Goal: Task Accomplishment & Management: Manage account settings

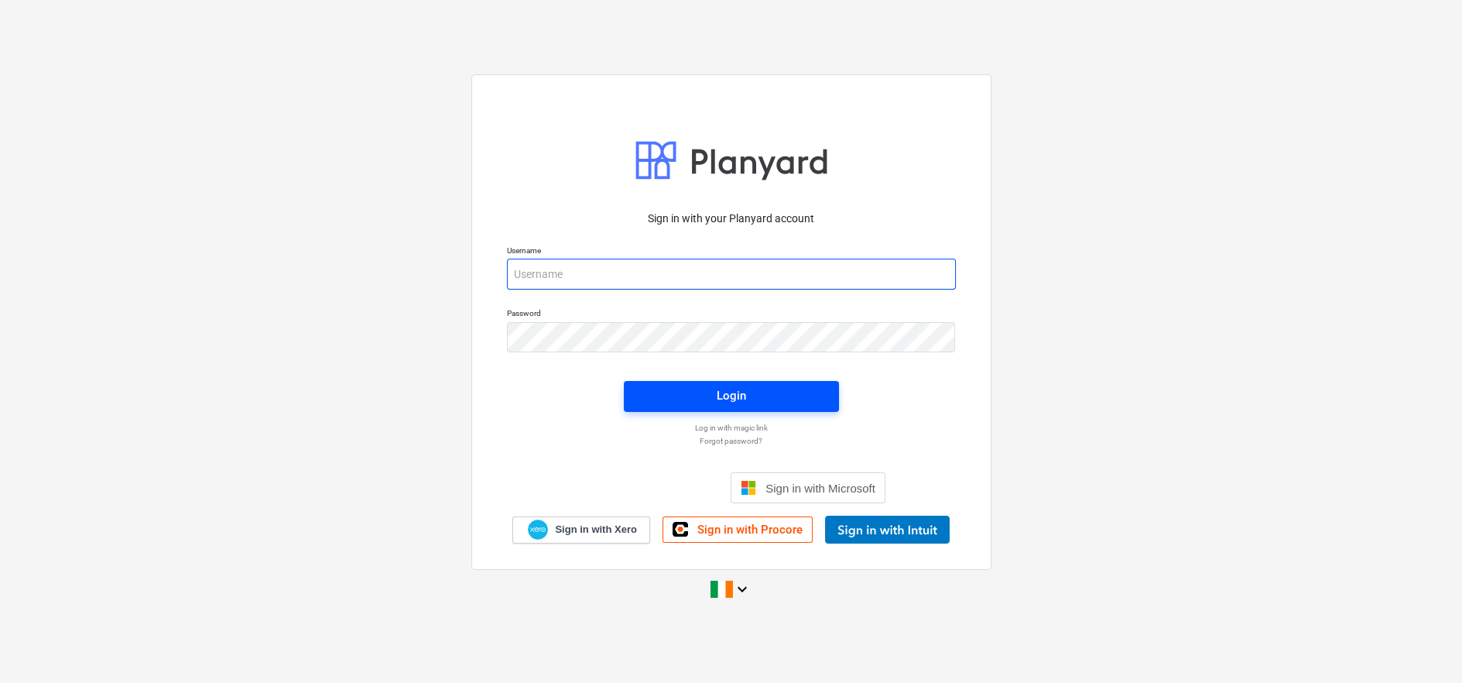
type input "[EMAIL_ADDRESS][DOMAIN_NAME]"
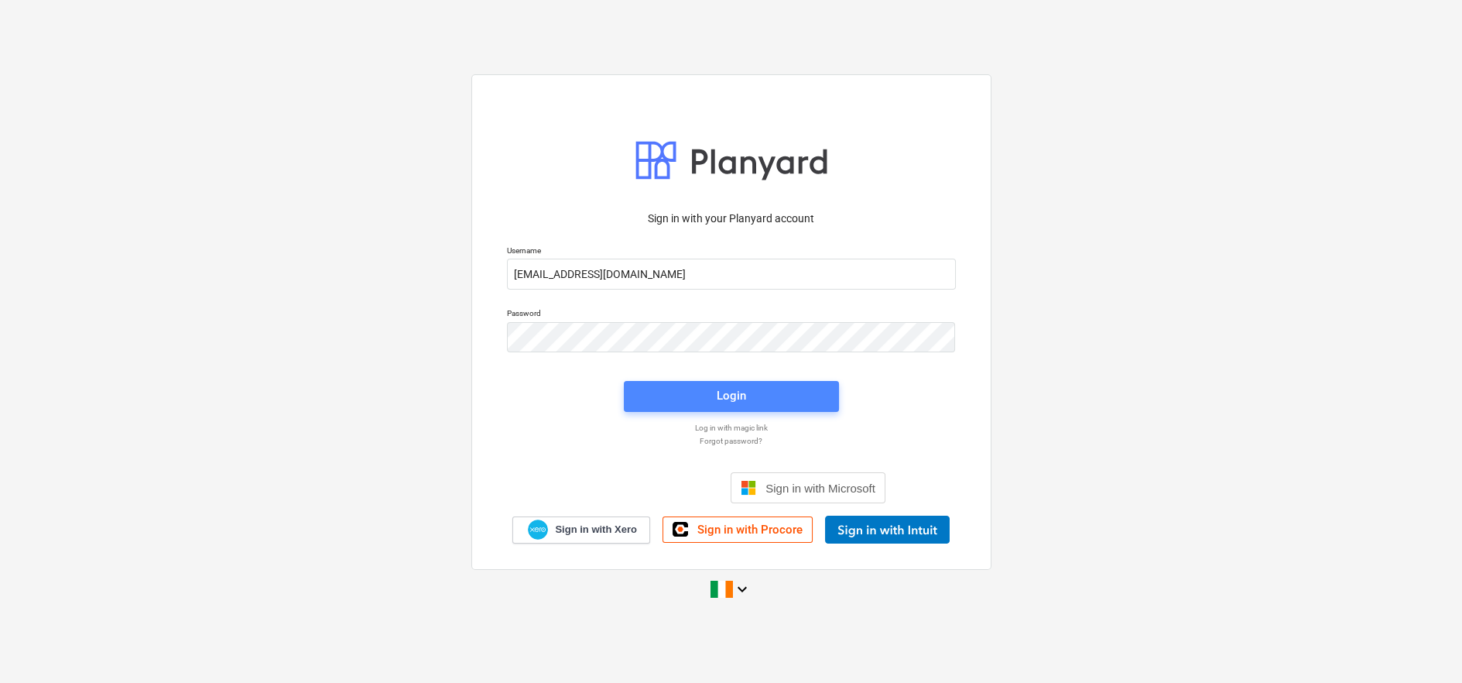
click at [763, 396] on span "Login" at bounding box center [731, 395] width 178 height 20
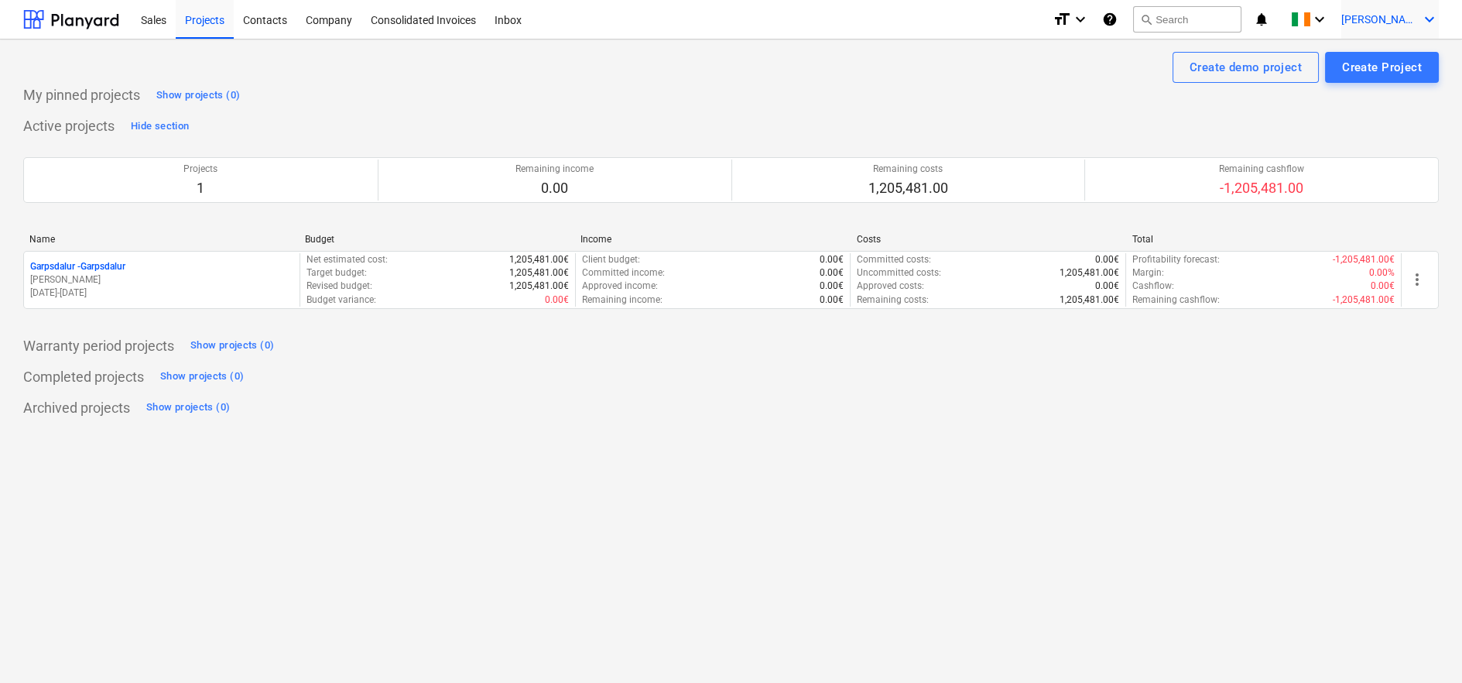
click at [1404, 20] on span "[PERSON_NAME]" at bounding box center [1379, 19] width 77 height 12
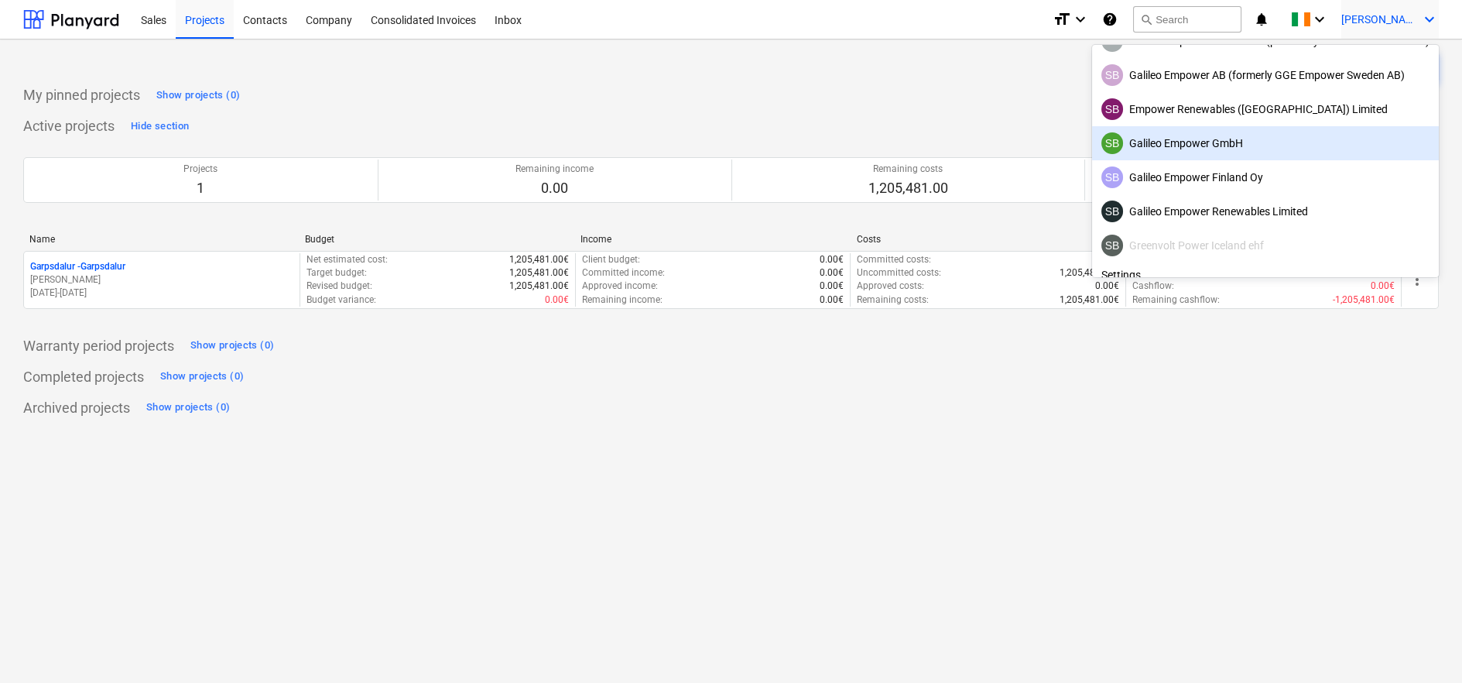
scroll to position [86, 0]
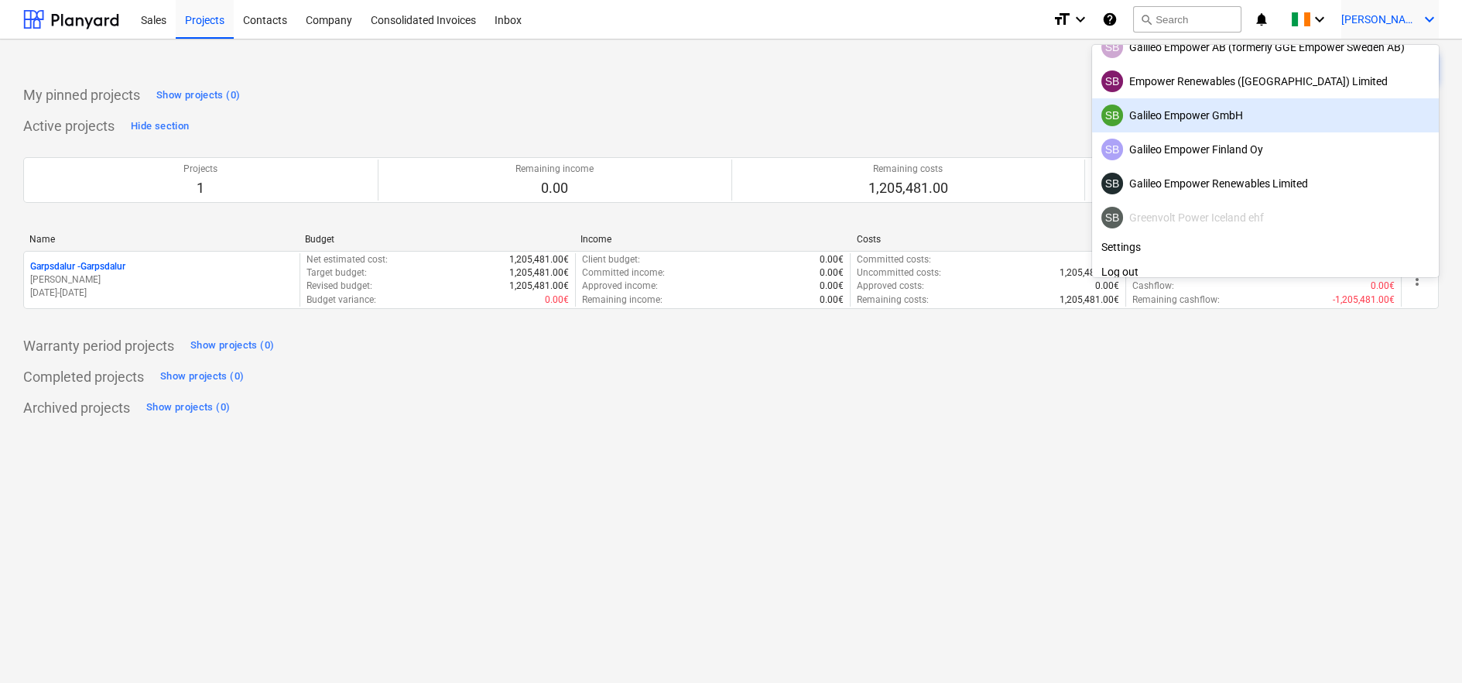
click at [1217, 118] on div "SB Galileo Empower GmbH" at bounding box center [1265, 115] width 328 height 22
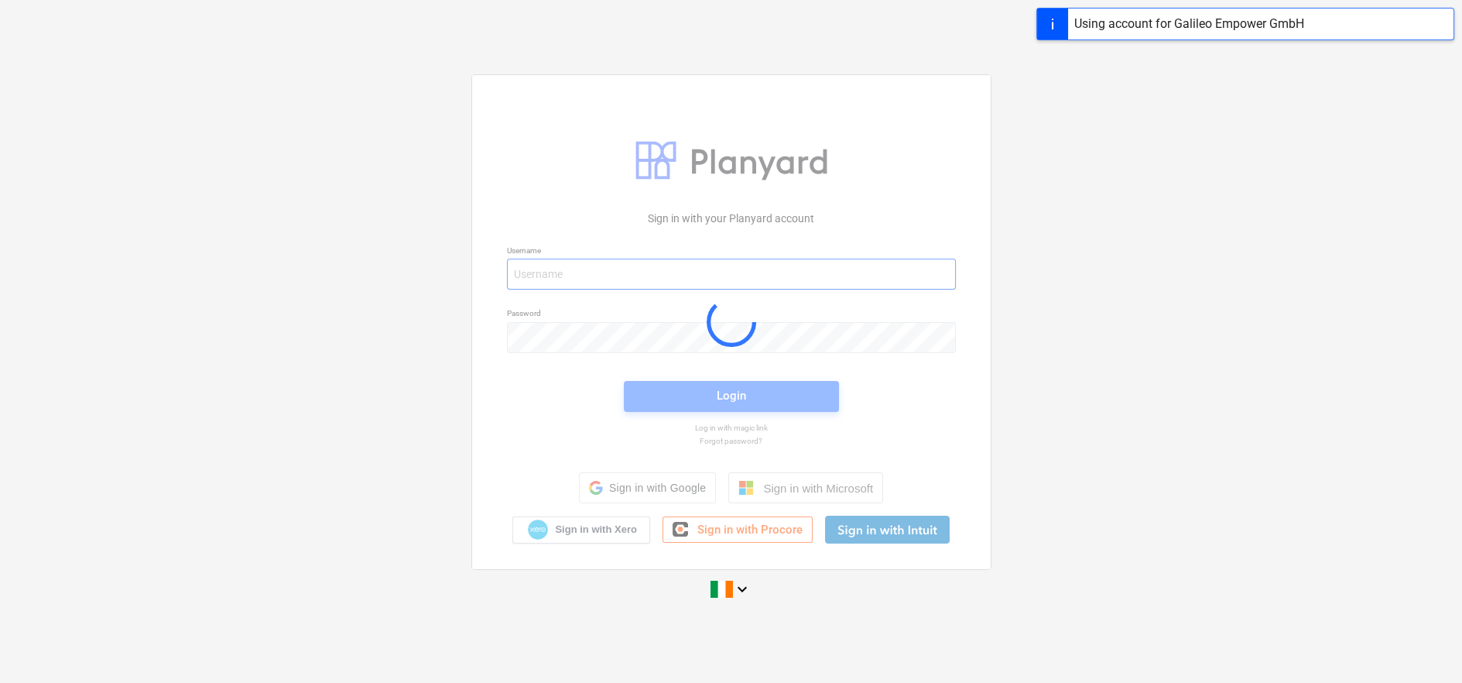
type input "[EMAIL_ADDRESS][DOMAIN_NAME]"
